Goal: Check status: Check status

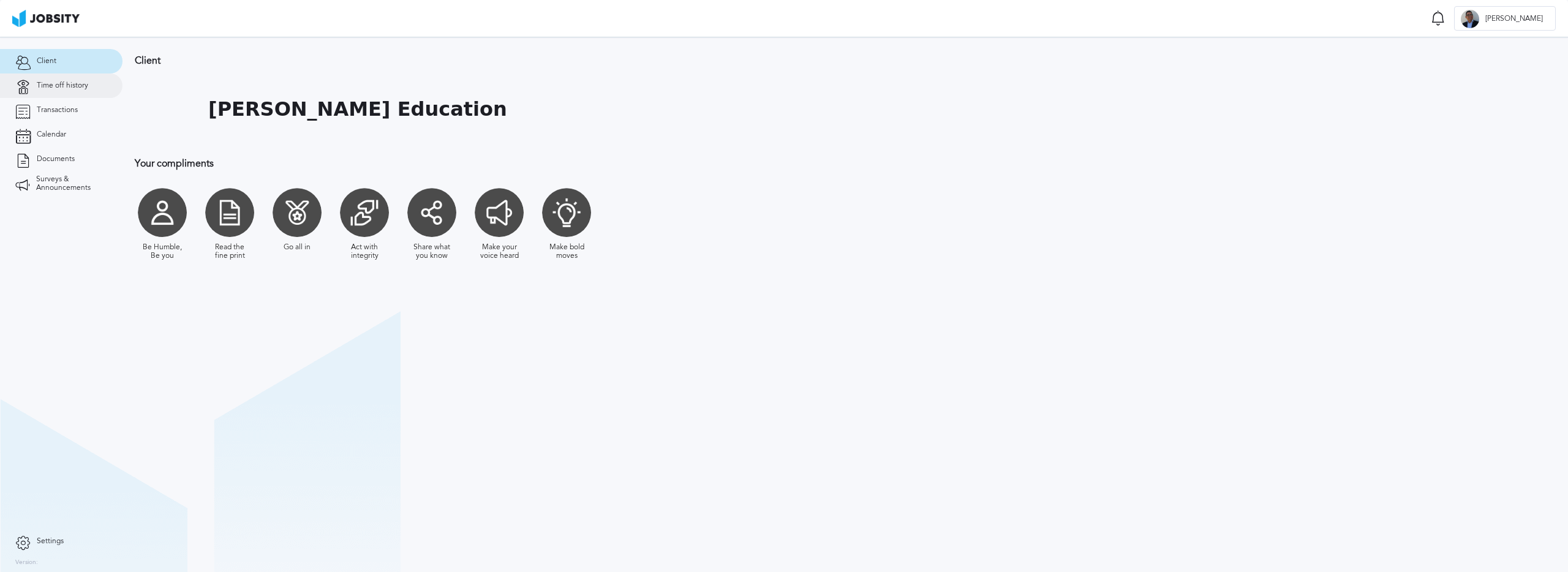
click at [72, 88] on span "Time off history" at bounding box center [63, 85] width 51 height 9
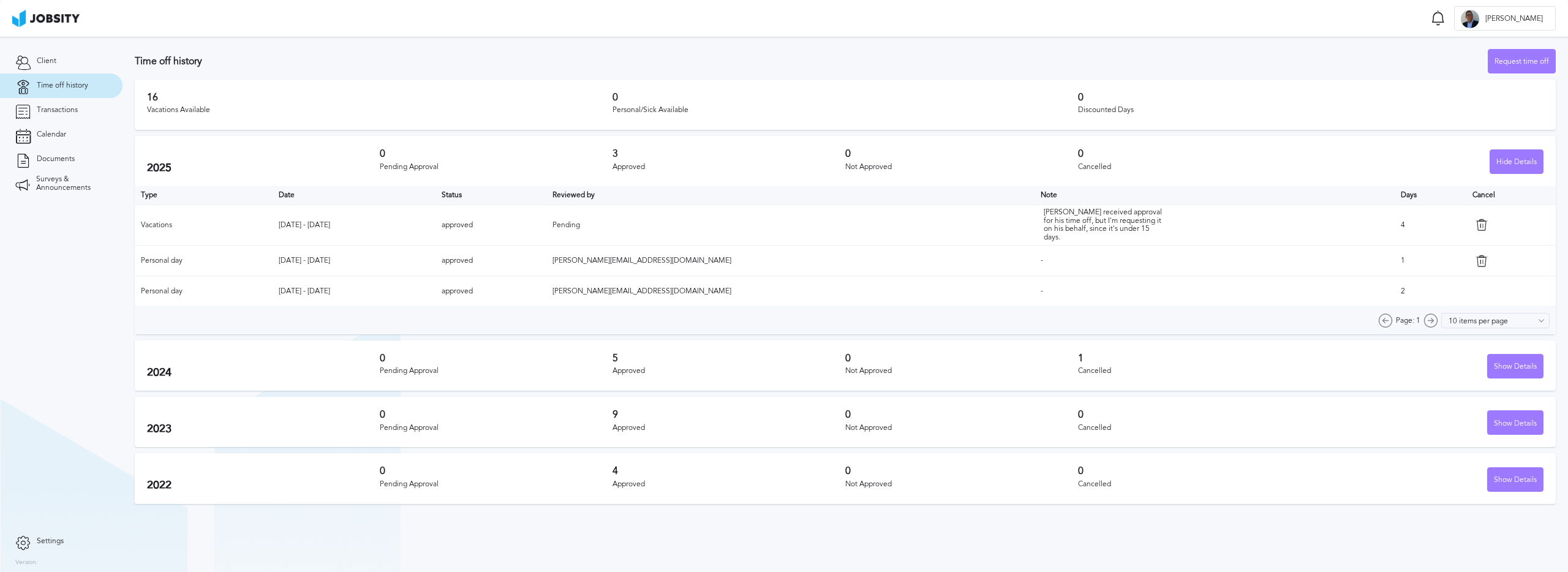
click at [753, 220] on td "Pending" at bounding box center [790, 224] width 488 height 40
click at [797, 203] on th "Reviewed by" at bounding box center [790, 195] width 488 height 18
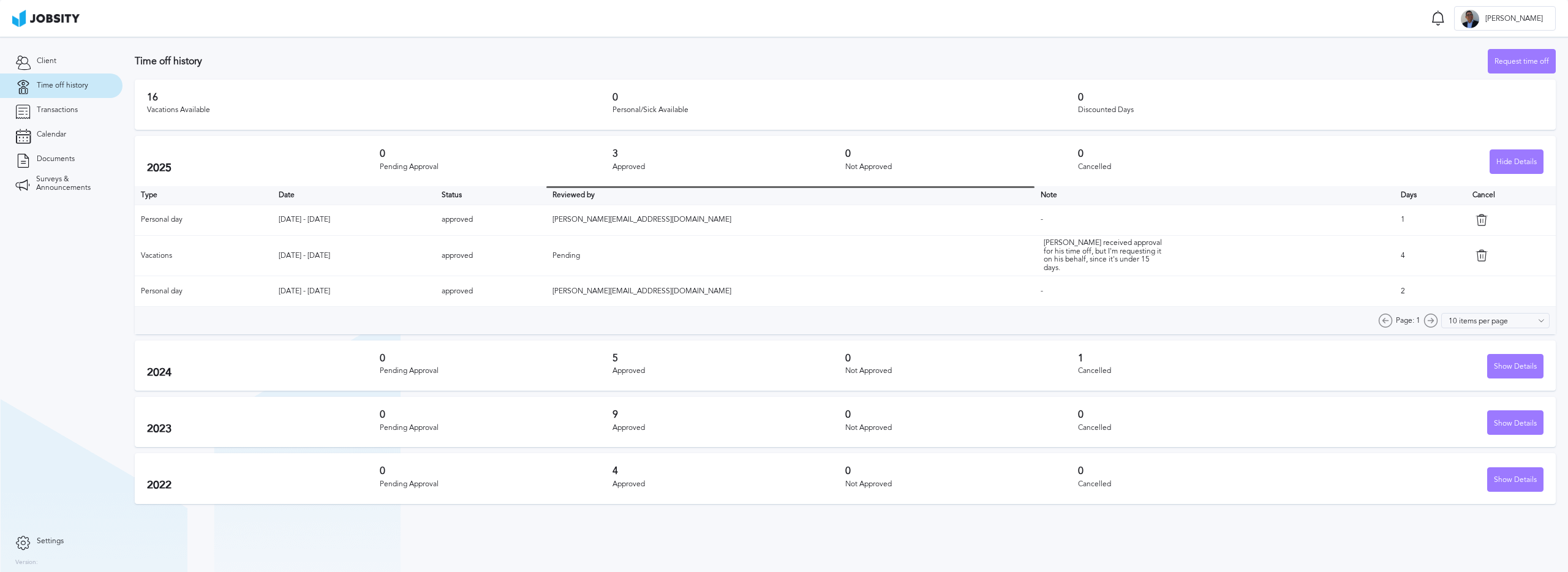
click at [224, 171] on h2 "2025" at bounding box center [263, 168] width 233 height 13
click at [392, 166] on div "Pending Approval" at bounding box center [496, 167] width 233 height 9
click at [632, 167] on div "Approved" at bounding box center [729, 167] width 233 height 9
click at [384, 187] on th "Date" at bounding box center [354, 195] width 163 height 18
